Goal: Task Accomplishment & Management: Use online tool/utility

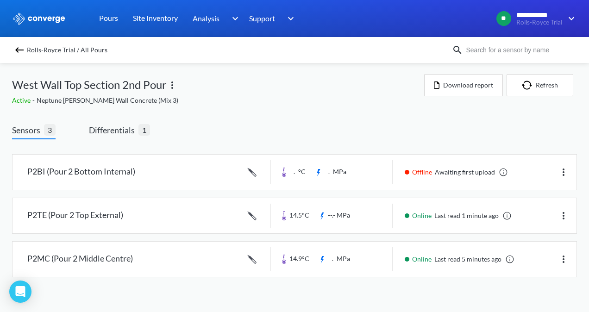
click at [18, 49] on img at bounding box center [19, 49] width 11 height 11
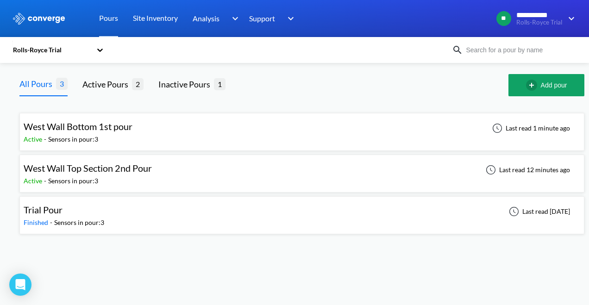
click at [244, 181] on div "West Wall Top Section 2nd Pour Active - Sensors in pour: 3 Last read 12 minutes…" at bounding box center [302, 174] width 556 height 30
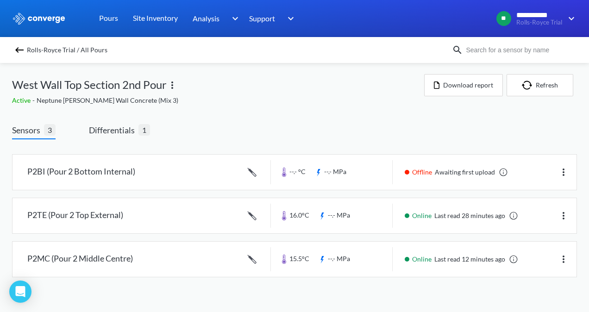
click at [21, 51] on img at bounding box center [19, 49] width 11 height 11
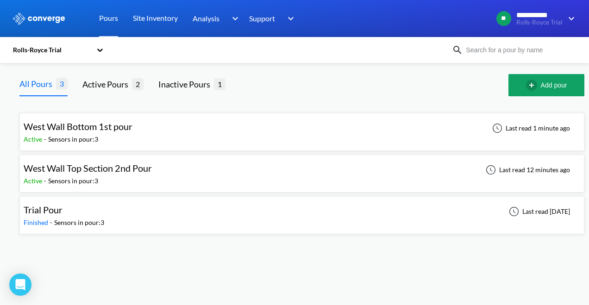
click at [126, 130] on span "West Wall Bottom 1st pour" at bounding box center [78, 126] width 109 height 11
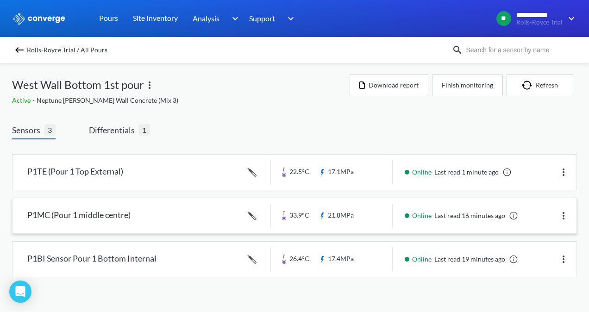
click at [352, 208] on link at bounding box center [294, 215] width 564 height 35
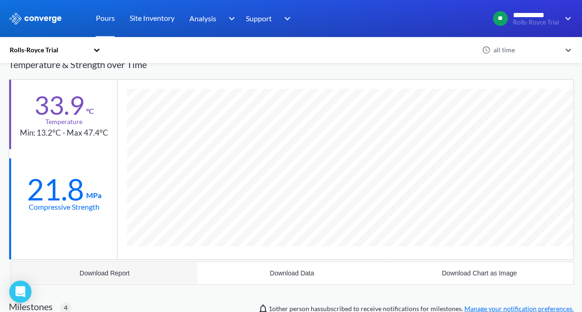
scroll to position [56, 0]
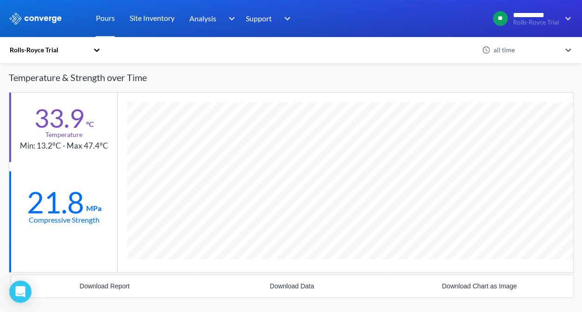
click at [509, 80] on div "Temperature & Strength over Time" at bounding box center [291, 77] width 565 height 29
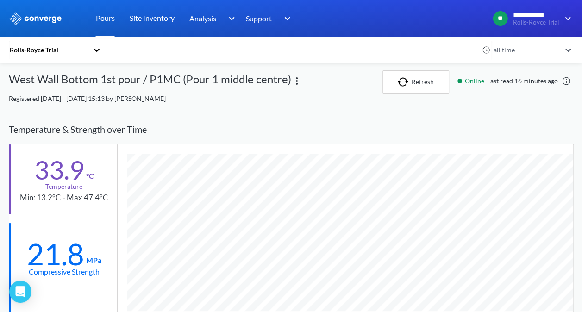
scroll to position [0, 0]
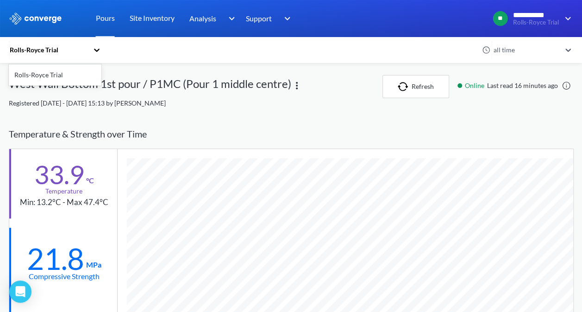
click at [99, 46] on icon at bounding box center [96, 49] width 9 height 9
click at [102, 18] on link "Pours" at bounding box center [105, 18] width 19 height 37
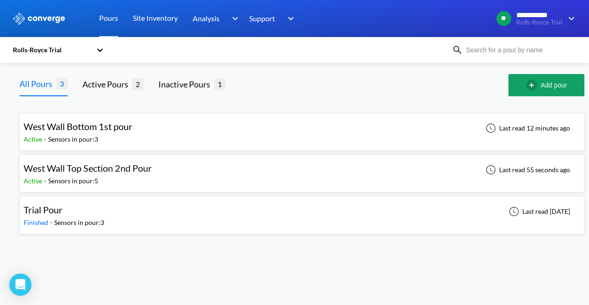
click at [100, 170] on span "West Wall Top Section 2nd Pour" at bounding box center [88, 167] width 128 height 11
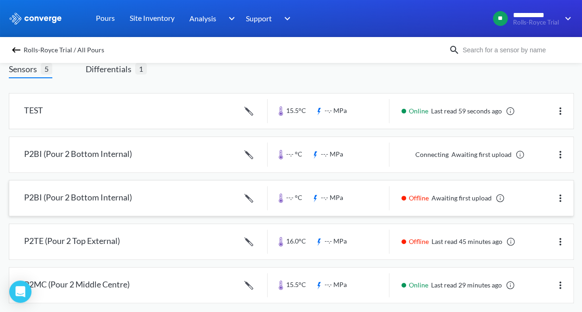
scroll to position [69, 0]
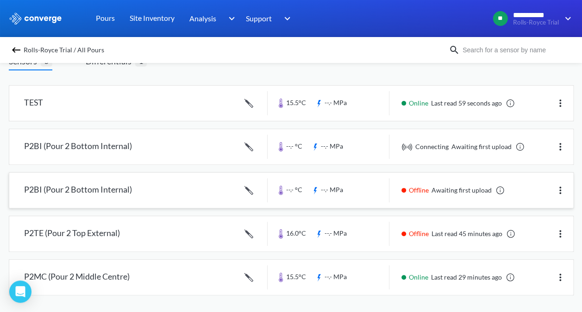
click at [570, 191] on link at bounding box center [291, 190] width 564 height 35
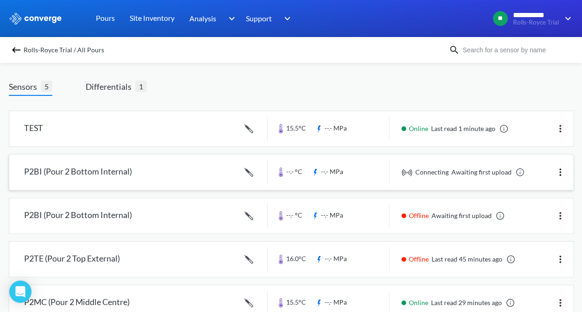
scroll to position [23, 0]
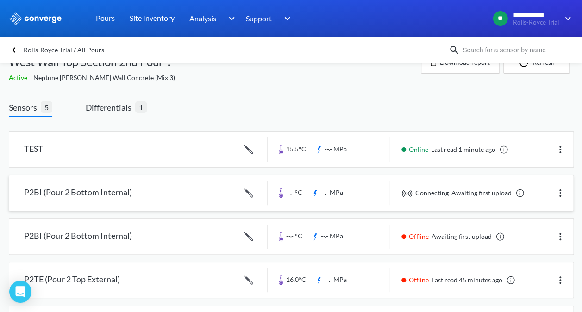
click at [562, 192] on img at bounding box center [559, 192] width 11 height 11
click at [526, 197] on div "Edit" at bounding box center [535, 193] width 59 height 18
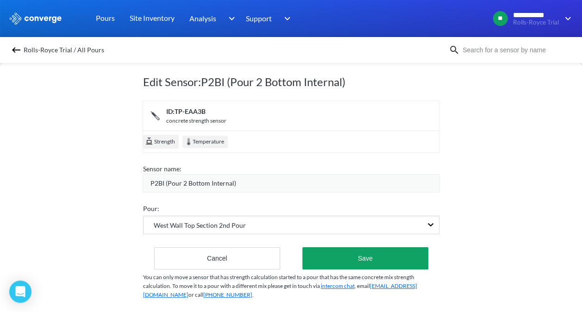
scroll to position [27, 0]
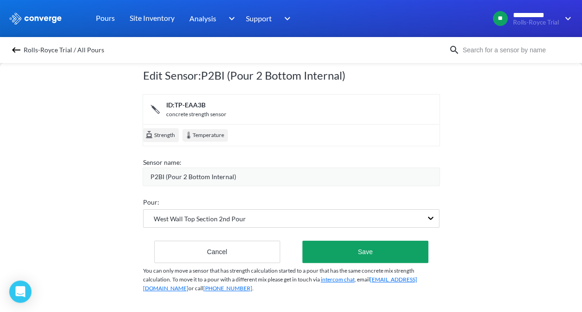
click at [484, 199] on div "Edit Sensor: P2BI (Pour 2 Bottom Internal) ID: TP-EAA3B concrete strength senso…" at bounding box center [291, 186] width 582 height 249
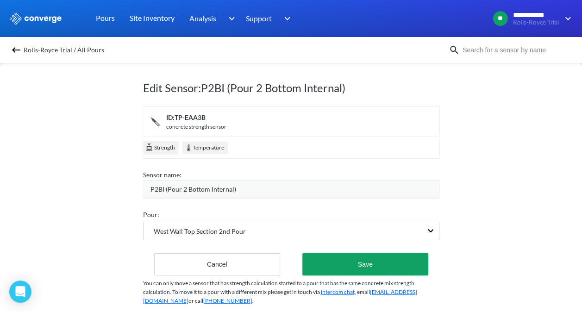
scroll to position [0, 0]
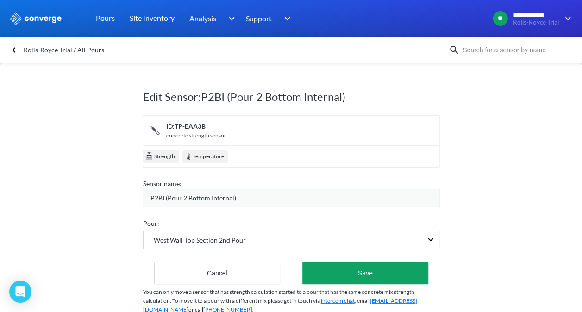
click at [19, 50] on img at bounding box center [16, 49] width 11 height 11
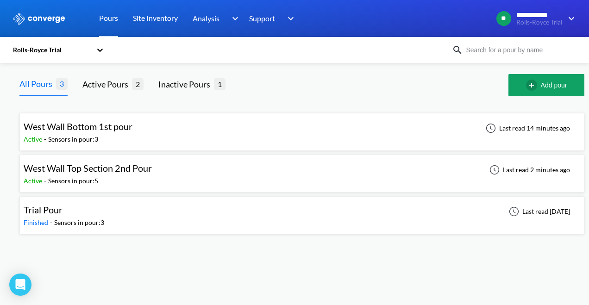
click at [115, 174] on div "West Wall Top Section 2nd Pour Active - Sensors in pour: 5" at bounding box center [90, 173] width 133 height 25
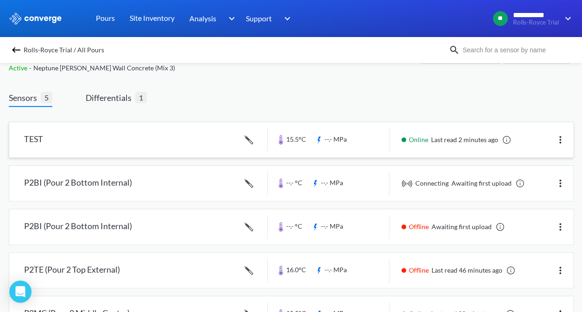
scroll to position [46, 0]
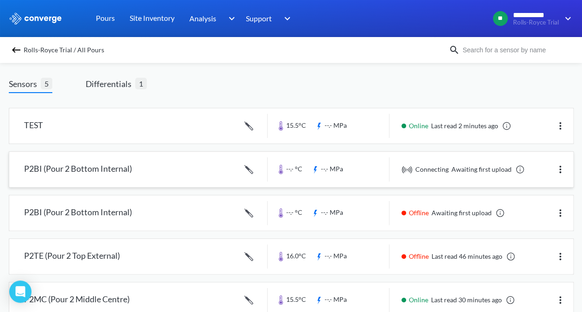
click at [250, 166] on link at bounding box center [291, 169] width 564 height 35
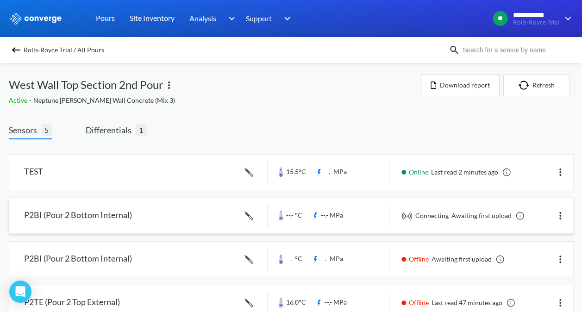
click at [560, 214] on img at bounding box center [559, 215] width 11 height 11
click at [524, 217] on div "Edit" at bounding box center [535, 216] width 59 height 18
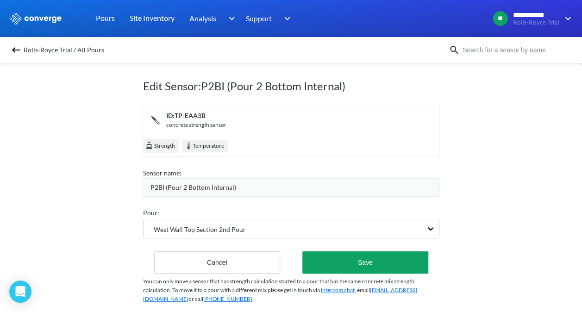
scroll to position [27, 0]
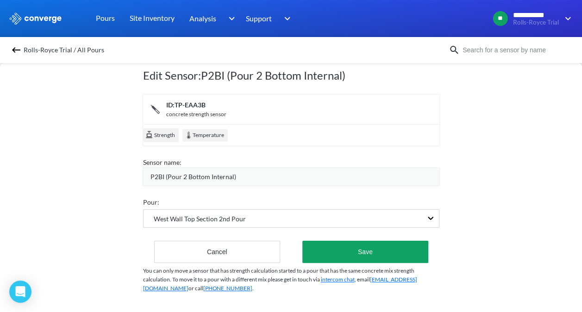
click at [162, 131] on span "Strength" at bounding box center [164, 135] width 22 height 9
click at [255, 247] on button "Cancel" at bounding box center [217, 252] width 126 height 22
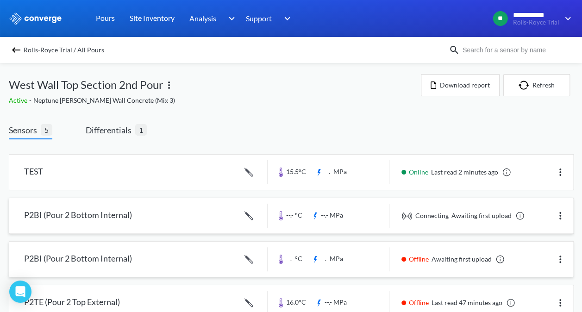
click at [558, 256] on img at bounding box center [559, 259] width 11 height 11
click at [540, 257] on div "Edit" at bounding box center [535, 259] width 59 height 18
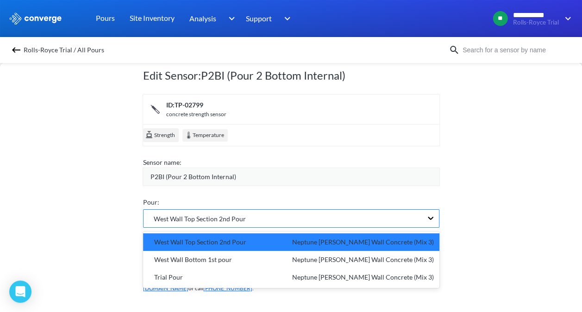
click at [295, 211] on div "West Wall Top Section 2nd Pour" at bounding box center [282, 219] width 279 height 18
click at [458, 192] on div "Edit Sensor: P2BI (Pour 2 Bottom Internal) ID: TP-02799 concrete strength senso…" at bounding box center [291, 186] width 582 height 249
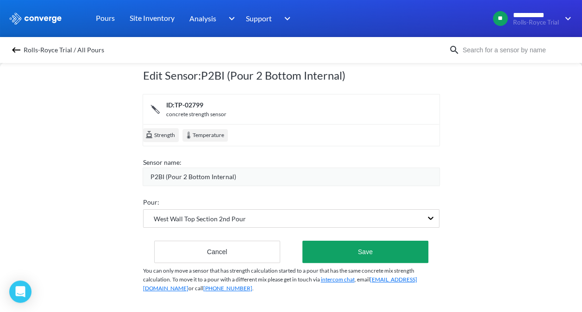
click at [20, 48] on img at bounding box center [16, 49] width 11 height 11
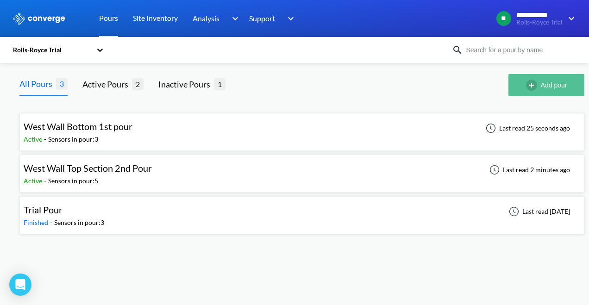
click at [543, 88] on button "Add pour" at bounding box center [546, 85] width 76 height 22
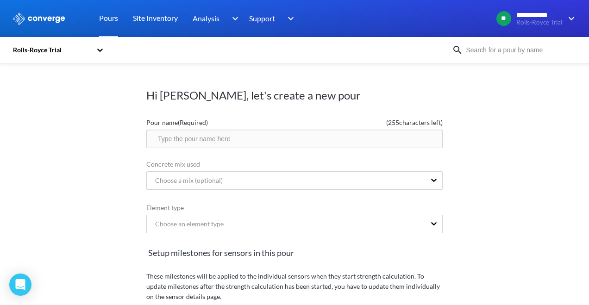
click at [238, 136] on input "text" at bounding box center [294, 139] width 296 height 19
type input "DEFUNCT"
click at [92, 164] on div "Hi [PERSON_NAME], let's create a new pour Pour name (Required) ( 248 characters…" at bounding box center [294, 183] width 589 height 244
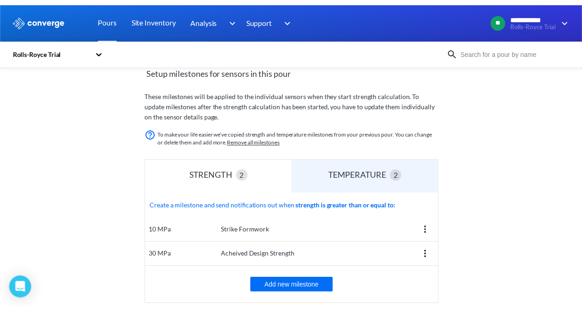
scroll to position [228, 0]
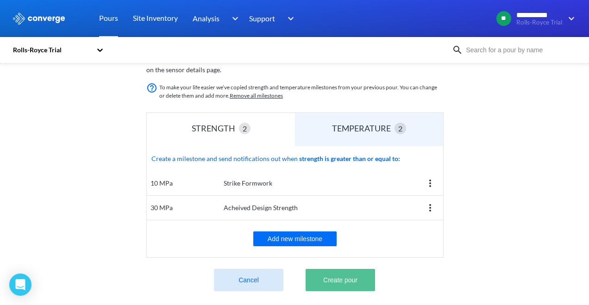
click at [328, 271] on button "Create pour" at bounding box center [339, 280] width 69 height 22
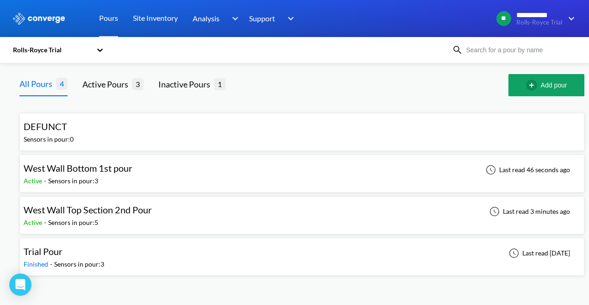
click at [120, 218] on div "Active - Sensors in pour: 5" at bounding box center [90, 223] width 133 height 10
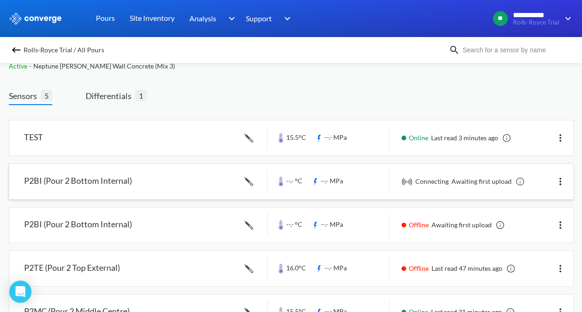
scroll to position [46, 0]
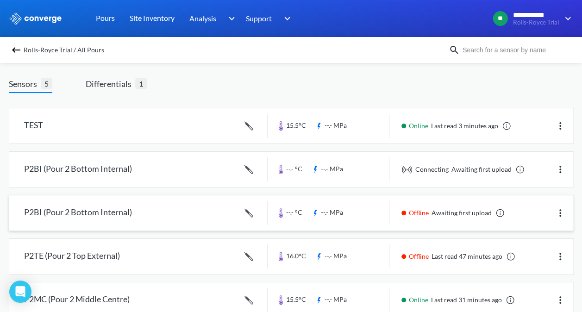
click at [561, 210] on img at bounding box center [559, 212] width 11 height 11
click at [531, 215] on div "Edit" at bounding box center [535, 213] width 59 height 18
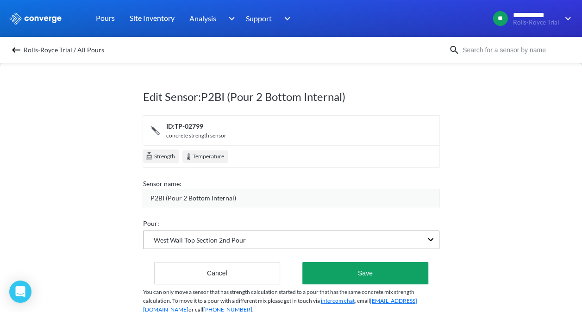
click at [181, 242] on div "West Wall Top Section 2nd Pour" at bounding box center [291, 239] width 296 height 19
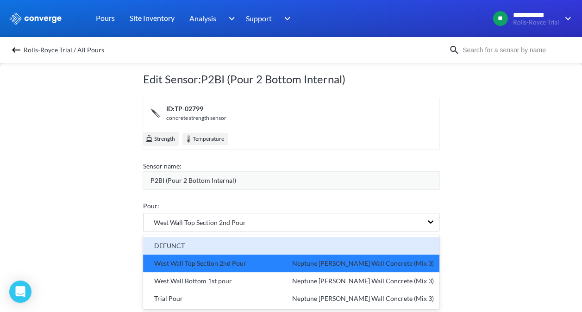
click at [180, 244] on div "DEFUNCT" at bounding box center [167, 246] width 36 height 10
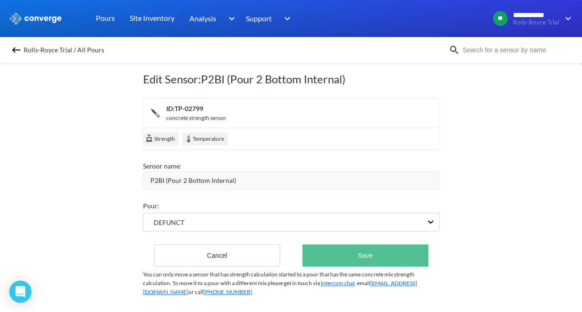
click at [370, 247] on button "Save" at bounding box center [364, 255] width 125 height 22
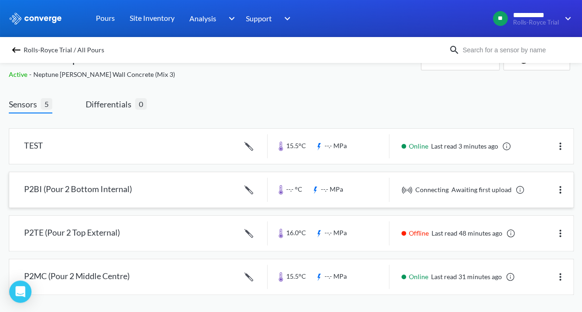
click at [558, 188] on img at bounding box center [559, 189] width 11 height 11
click at [533, 182] on div "Edit" at bounding box center [535, 190] width 59 height 18
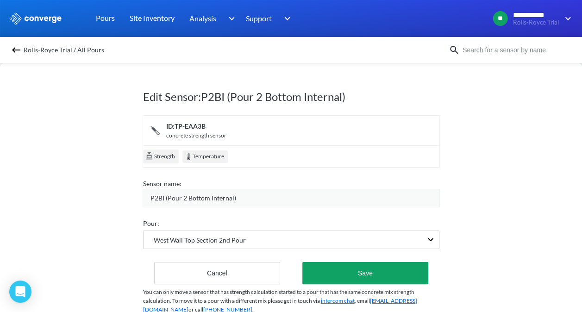
click at [210, 229] on div "Pour: West Wall Top Section 2nd Pour" at bounding box center [291, 234] width 296 height 32
click at [207, 240] on div "West Wall Top Section 2nd Pour" at bounding box center [291, 239] width 296 height 19
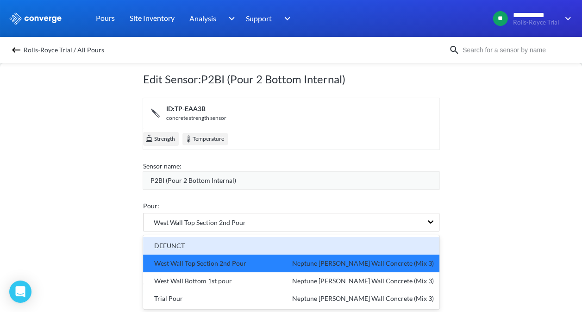
click at [194, 243] on div "DEFUNCT" at bounding box center [291, 246] width 285 height 10
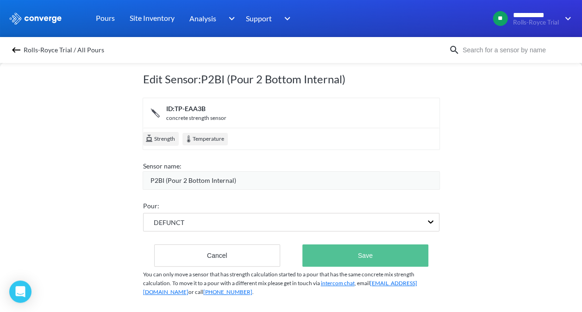
click at [369, 253] on button "Save" at bounding box center [364, 255] width 125 height 22
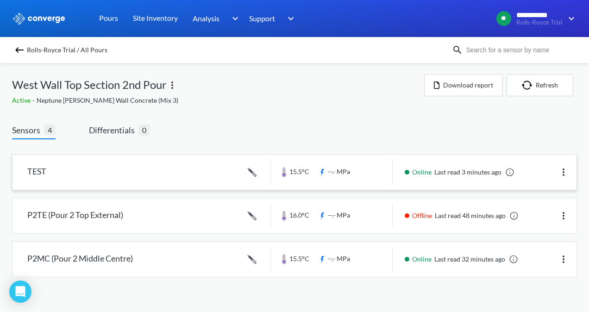
click at [560, 171] on img at bounding box center [563, 172] width 11 height 11
click at [532, 174] on div "Edit" at bounding box center [539, 172] width 59 height 18
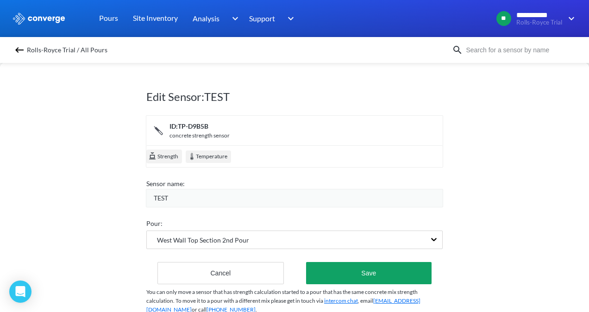
click at [206, 200] on div "TEST" at bounding box center [298, 198] width 289 height 10
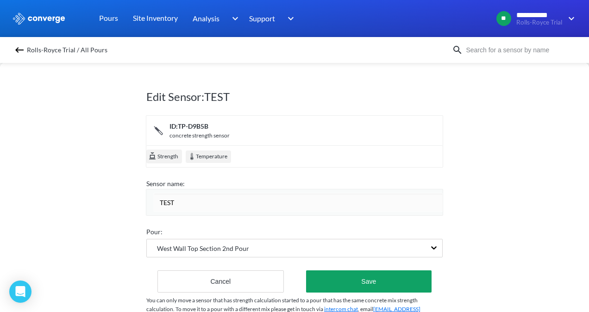
drag, startPoint x: 204, startPoint y: 200, endPoint x: 114, endPoint y: 199, distance: 89.3
click at [114, 199] on div "Edit Sensor: TEST ID: TP-D9B5B concrete strength sensor Strength Temperature Se…" at bounding box center [294, 186] width 589 height 249
drag, startPoint x: 382, startPoint y: 209, endPoint x: 375, endPoint y: 251, distance: 42.3
click at [382, 209] on input "TEST" at bounding box center [298, 202] width 289 height 19
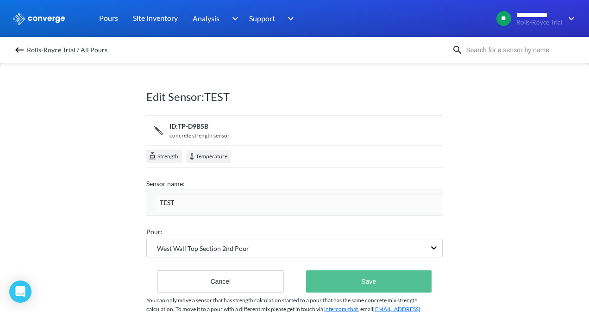
click at [364, 277] on button "Save" at bounding box center [368, 281] width 125 height 22
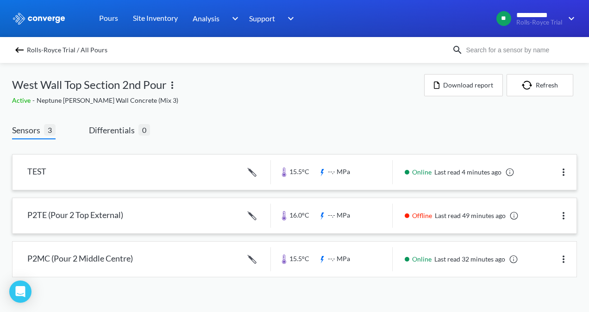
click at [565, 218] on img at bounding box center [563, 215] width 11 height 11
click at [365, 137] on div "Sensors 3 Differentials 0 TEST 15.5°C --.- MPa Online Last read 4 minutes ago P…" at bounding box center [294, 210] width 565 height 172
click at [19, 53] on img at bounding box center [19, 49] width 11 height 11
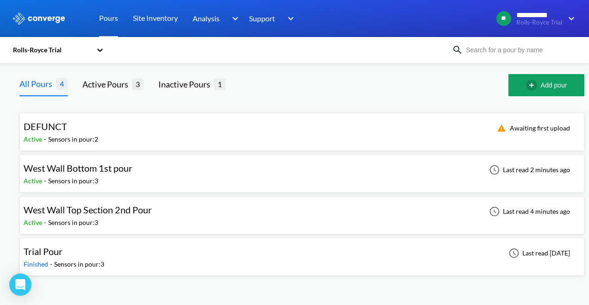
click at [105, 165] on span "West Wall Bottom 1st pour" at bounding box center [78, 167] width 109 height 11
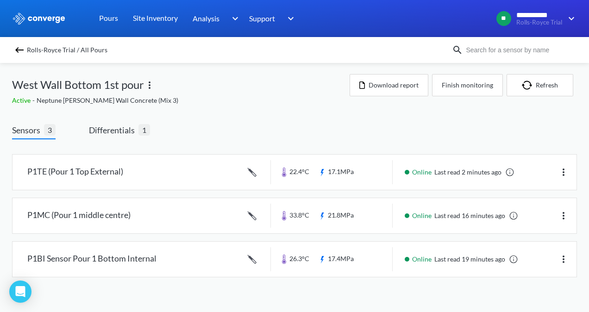
click at [25, 53] on img at bounding box center [19, 49] width 11 height 11
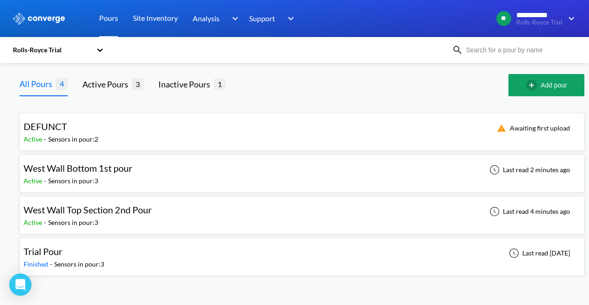
click at [87, 131] on div "DEFUNCT" at bounding box center [61, 126] width 75 height 14
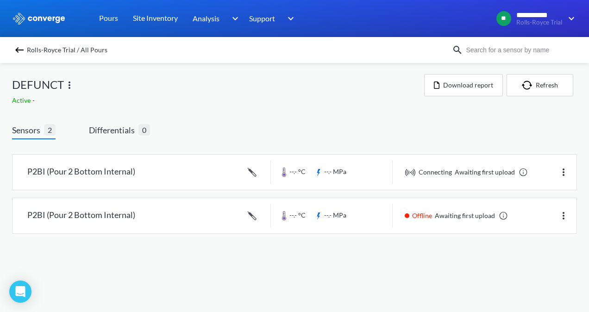
click at [24, 50] on img at bounding box center [19, 49] width 11 height 11
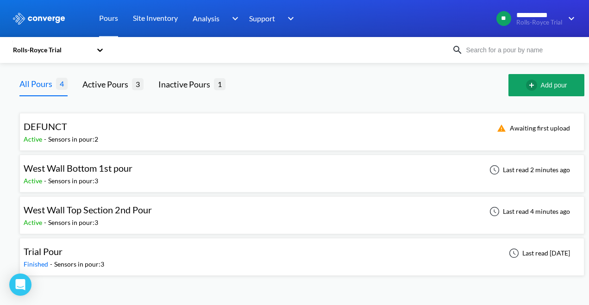
click at [141, 219] on div "Active - Sensors in pour: 3" at bounding box center [90, 223] width 133 height 10
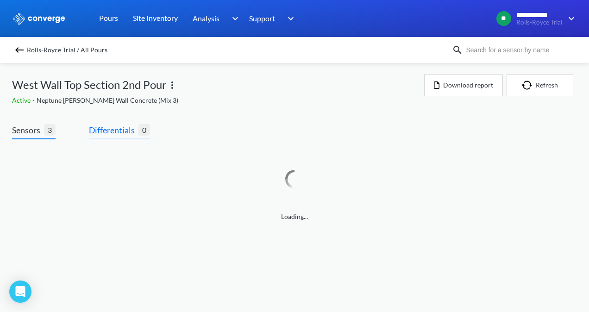
click at [126, 134] on span "Differentials" at bounding box center [114, 130] width 50 height 13
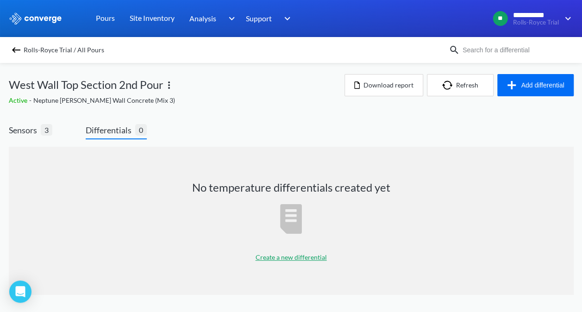
click at [272, 259] on p "Create a new differential" at bounding box center [290, 257] width 71 height 10
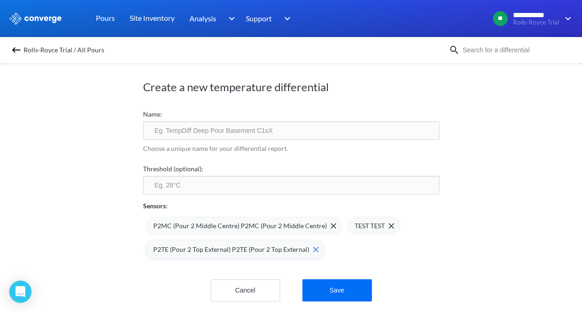
scroll to position [19, 0]
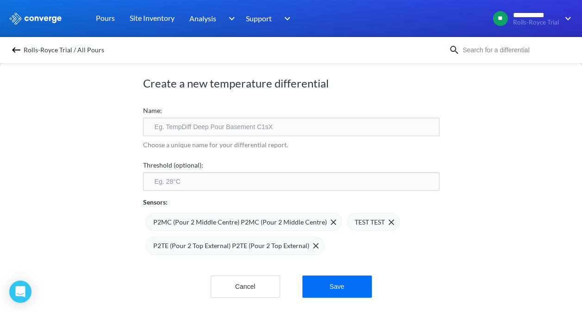
click at [190, 172] on input "number" at bounding box center [291, 181] width 296 height 19
type input "35"
click at [213, 121] on input "text" at bounding box center [291, 127] width 296 height 19
type input "c"
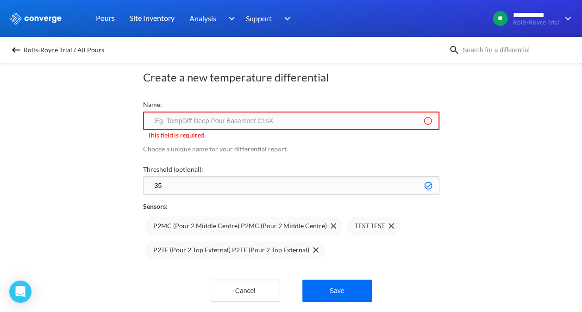
click at [25, 51] on div "Rolls-Royce Trial / All Pours" at bounding box center [229, 50] width 440 height 13
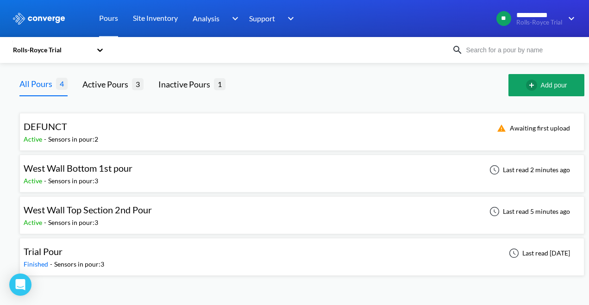
click at [139, 176] on div "West Wall Bottom 1st pour Active - Sensors in pour: 3 Last read 2 minutes ago" at bounding box center [302, 174] width 556 height 30
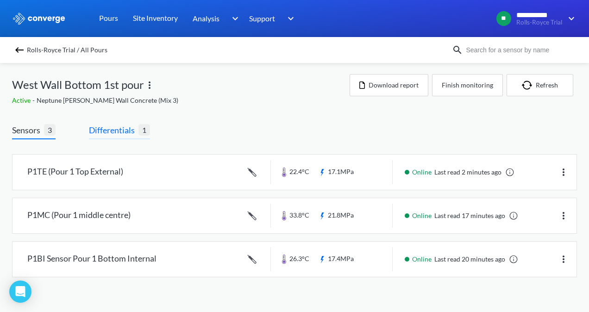
click at [129, 135] on span "Differentials" at bounding box center [114, 130] width 50 height 13
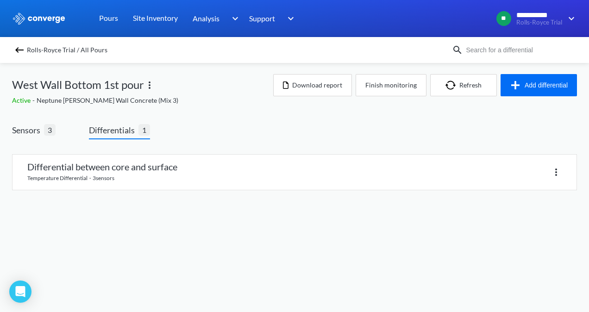
click at [23, 56] on div "Rolls-Royce Trial / All Pours" at bounding box center [232, 50] width 440 height 13
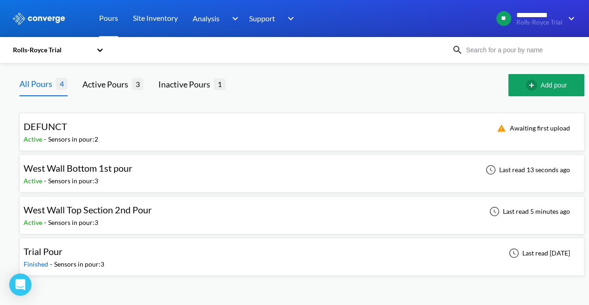
click at [108, 203] on div "West Wall Top Section 2nd Pour" at bounding box center [88, 210] width 128 height 14
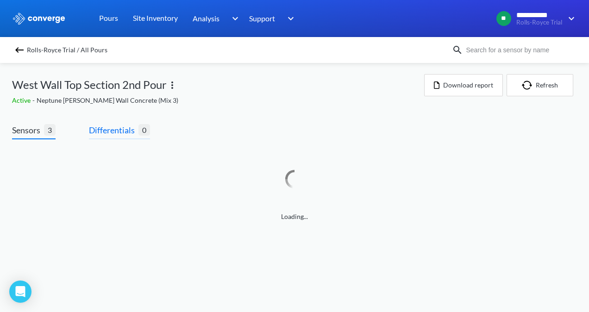
click at [111, 126] on span "Differentials" at bounding box center [114, 130] width 50 height 13
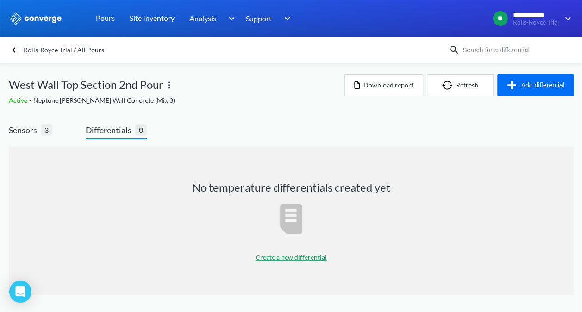
click at [290, 250] on div "Create a new differential" at bounding box center [290, 257] width 71 height 23
click at [290, 255] on p "Create a new differential" at bounding box center [290, 257] width 71 height 10
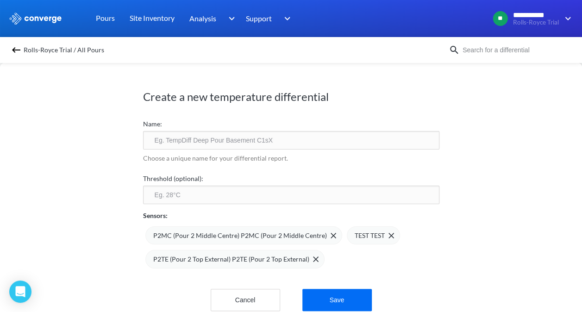
click at [216, 143] on input "text" at bounding box center [291, 140] width 296 height 19
click at [169, 140] on input "differnce between core and surface" at bounding box center [291, 140] width 296 height 19
click at [281, 133] on input "difference between core and surface" at bounding box center [291, 140] width 296 height 19
click at [155, 140] on input "difference between core and surface" at bounding box center [291, 140] width 296 height 19
click at [271, 138] on input "difference between core and surface" at bounding box center [291, 140] width 296 height 19
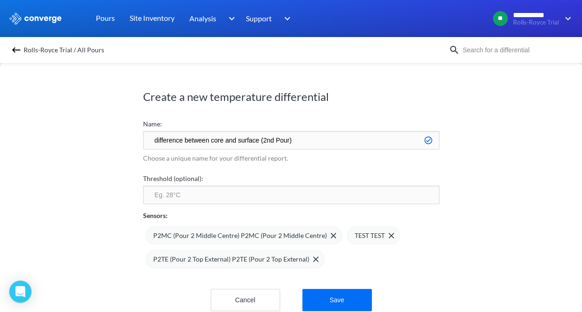
click at [156, 140] on input "difference between core and surface (2nd Pour)" at bounding box center [291, 140] width 296 height 19
type input "Difference between core and surface (2nd Pour)"
click at [186, 199] on input "number" at bounding box center [291, 195] width 296 height 19
type input "35"
click at [479, 246] on div "Create a new temperature differential Name: Difference between core and surface…" at bounding box center [291, 186] width 582 height 249
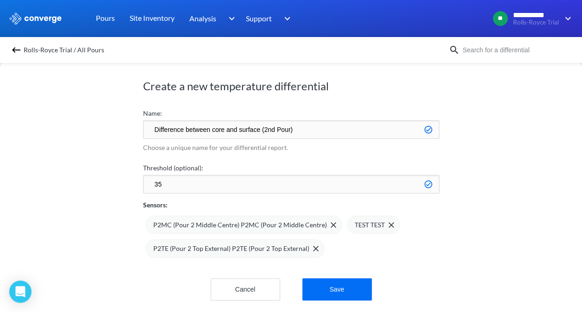
scroll to position [19, 0]
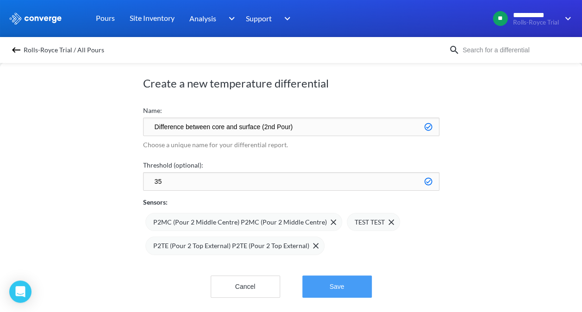
click at [336, 279] on button "Save" at bounding box center [336, 286] width 69 height 22
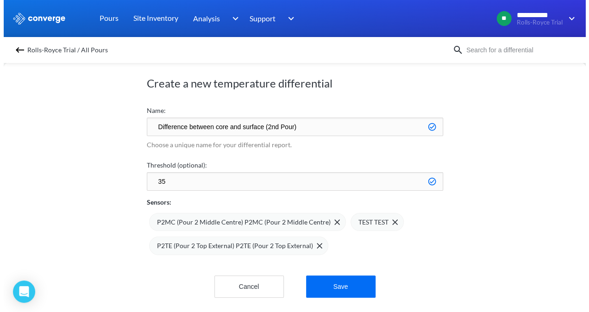
scroll to position [0, 0]
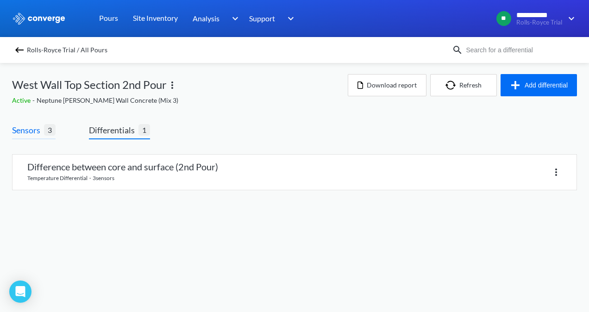
click at [46, 132] on span "3" at bounding box center [50, 130] width 12 height 12
click at [16, 131] on span "Sensors" at bounding box center [28, 130] width 32 height 13
